Goal: Obtain resource: Download file/media

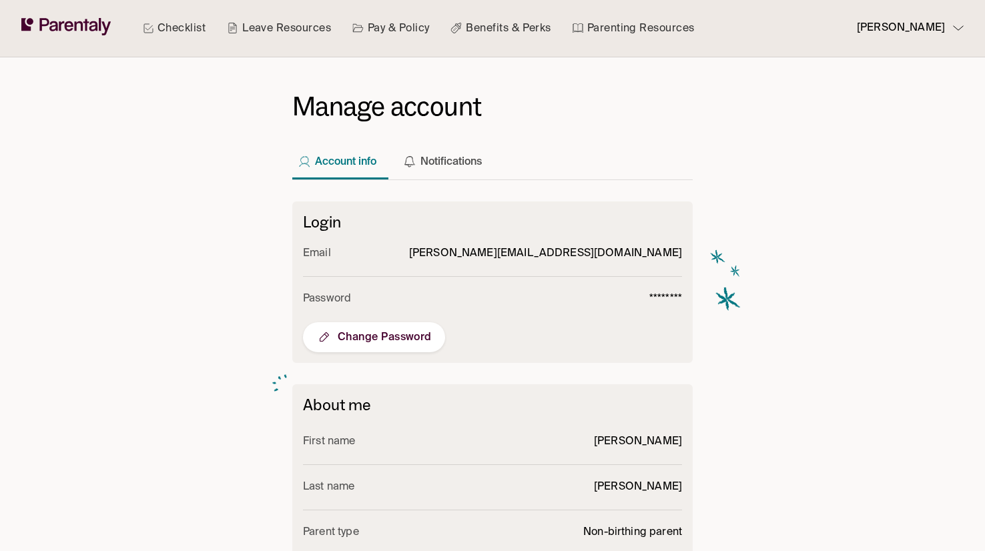
click at [212, 43] on div "Checklist Leave Resources Pay & Policy Benefits & Perks Parenting Resources" at bounding box center [418, 28] width 573 height 57
click at [177, 36] on link "Checklist" at bounding box center [174, 28] width 68 height 57
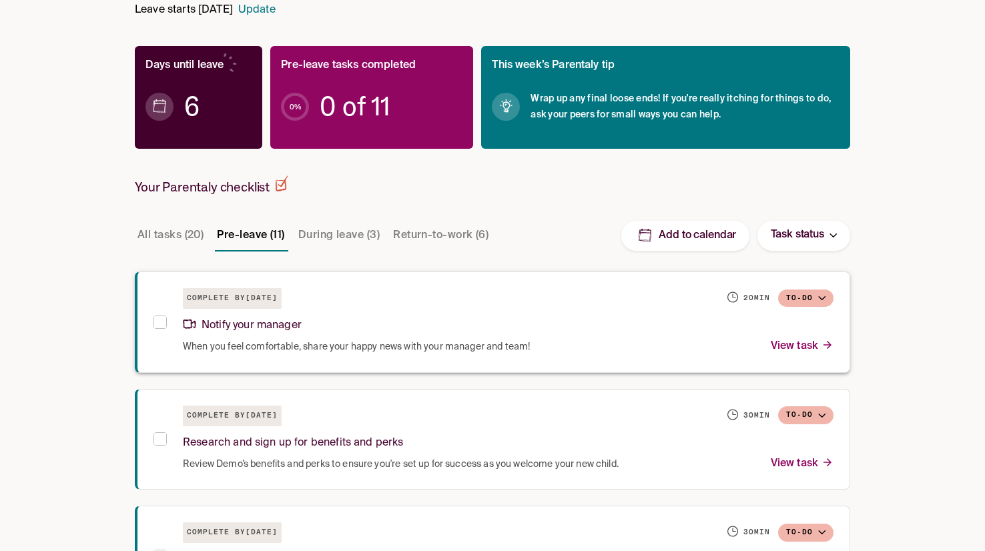
scroll to position [350, 0]
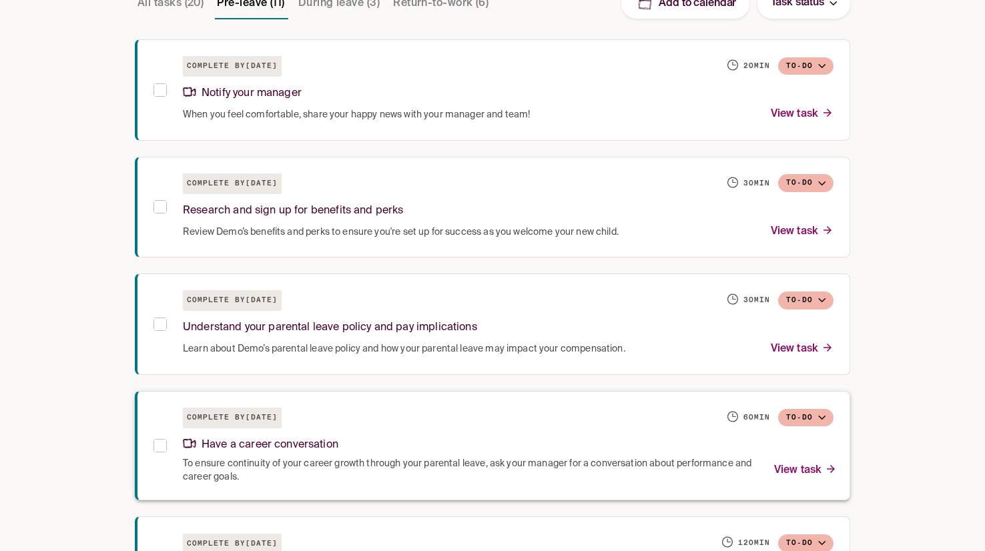
click at [284, 437] on p "Have a career conversation" at bounding box center [261, 445] width 156 height 18
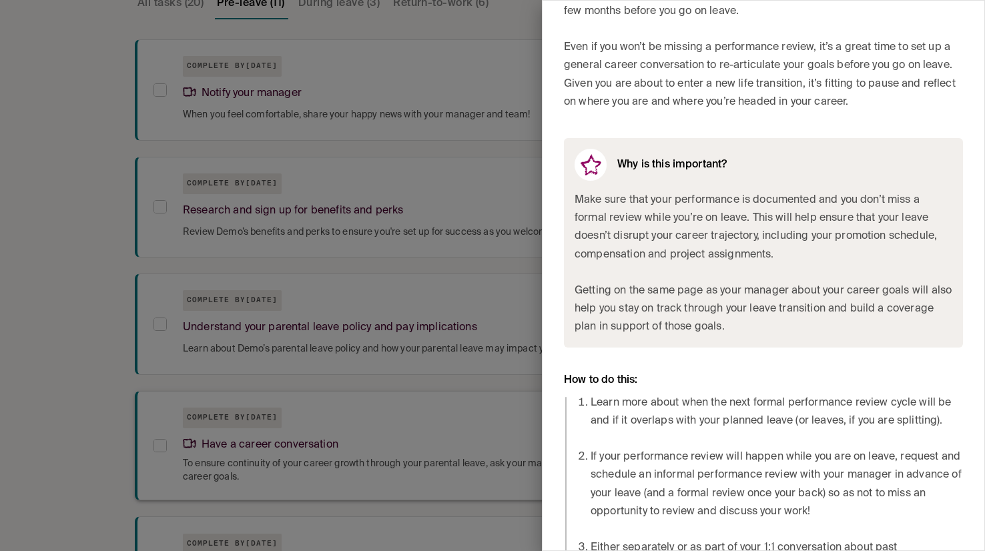
scroll to position [649, 0]
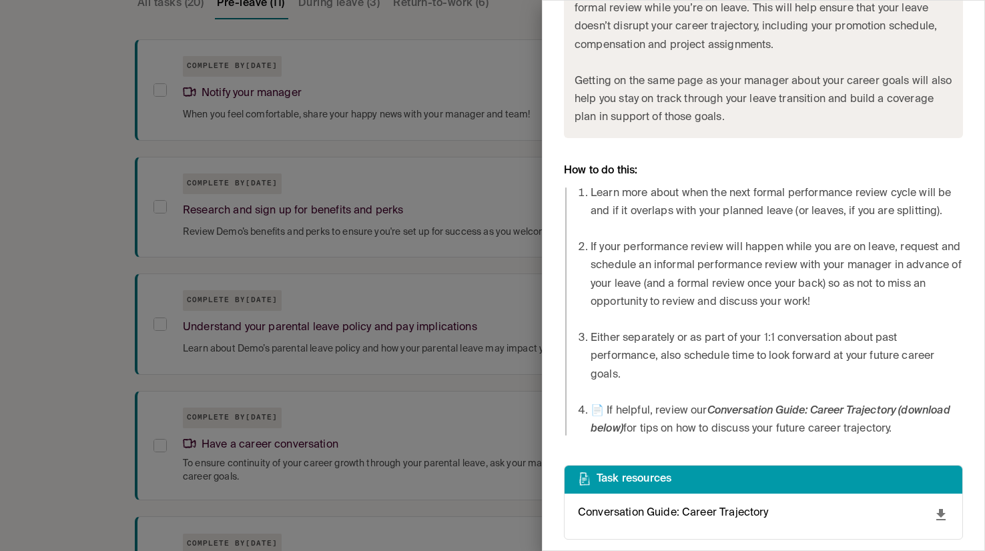
click at [928, 517] on div "Conversation Guide: Career Trajectory" at bounding box center [763, 515] width 371 height 21
click at [941, 519] on icon "download" at bounding box center [941, 515] width 16 height 16
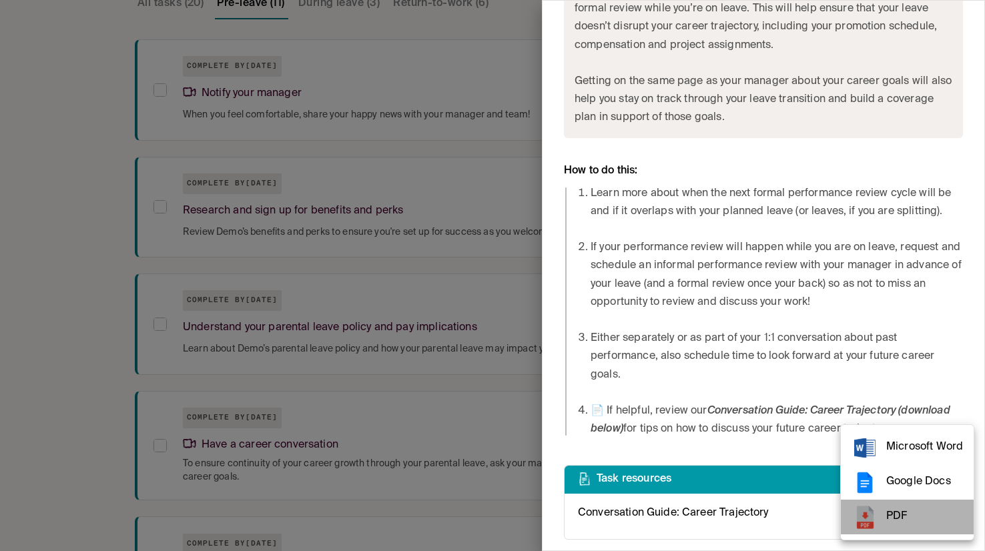
click at [880, 530] on li "PDF" at bounding box center [907, 517] width 133 height 35
click at [136, 29] on div at bounding box center [492, 275] width 985 height 551
